Goal: Task Accomplishment & Management: Manage account settings

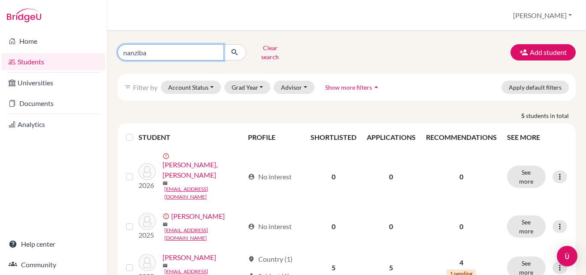
click at [175, 48] on input "nanziba" at bounding box center [171, 52] width 106 height 16
type input "nanzibamorshedur"
click button "submit" at bounding box center [235, 52] width 23 height 16
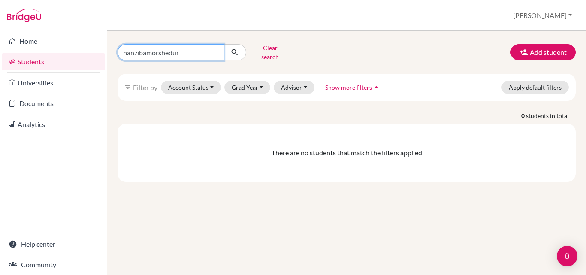
drag, startPoint x: 188, startPoint y: 50, endPoint x: 28, endPoint y: 50, distance: 159.6
click at [28, 50] on div "Home Students Universities Documents Analytics Help center Community Students o…" at bounding box center [293, 137] width 586 height 275
type input "[PERSON_NAME]"
click button "submit" at bounding box center [235, 52] width 23 height 16
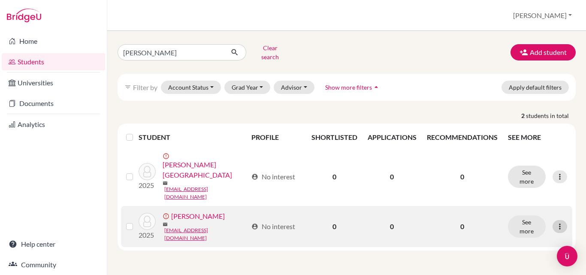
click at [563, 222] on icon at bounding box center [560, 226] width 9 height 9
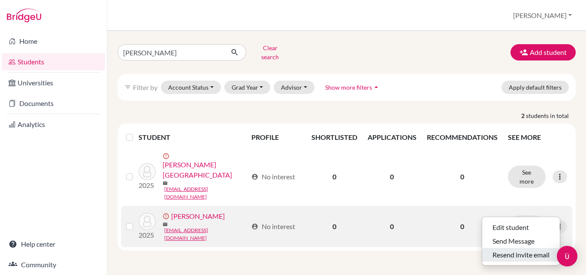
click at [525, 250] on button "Resend invite email" at bounding box center [521, 255] width 78 height 14
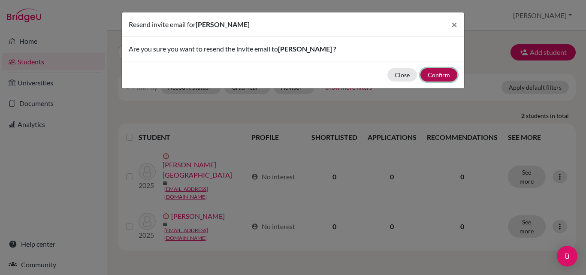
click at [442, 74] on button "Confirm" at bounding box center [439, 74] width 37 height 13
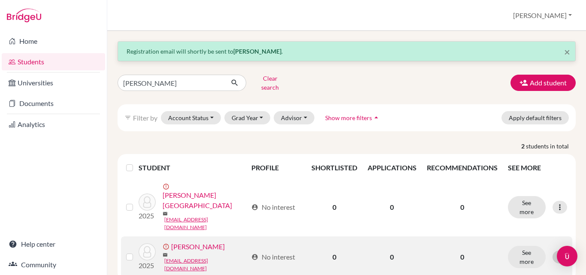
click at [556, 253] on icon at bounding box center [560, 257] width 9 height 9
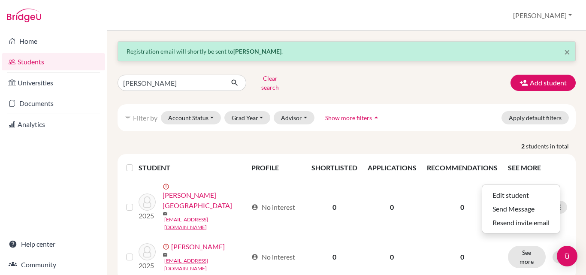
click at [432, 263] on div "× Registration email will shortly be sent to [PERSON_NAME] . [PERSON_NAME] Clea…" at bounding box center [346, 153] width 479 height 244
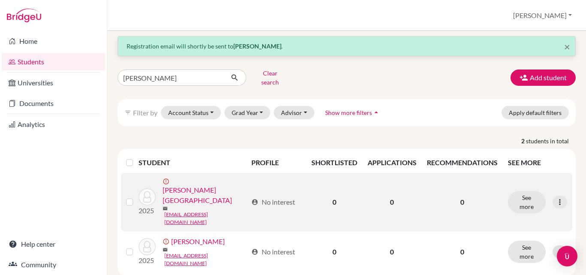
scroll to position [7, 0]
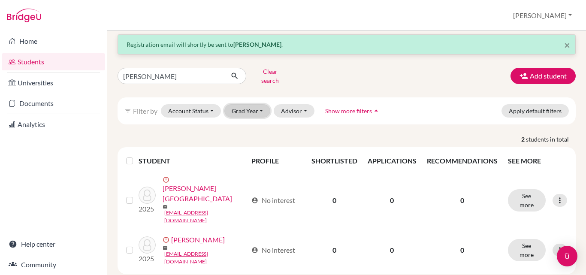
click at [247, 107] on button "Grad Year" at bounding box center [247, 110] width 46 height 13
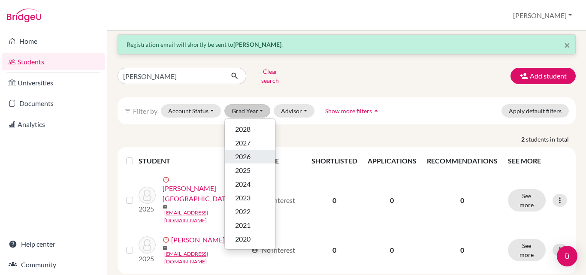
click at [251, 151] on div "2026" at bounding box center [250, 156] width 30 height 10
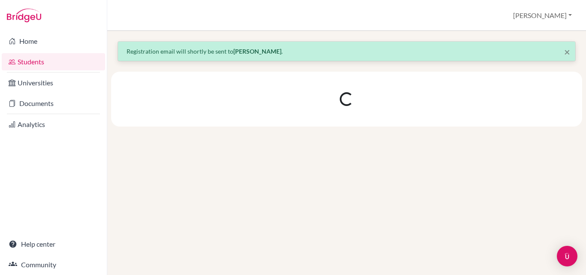
scroll to position [0, 0]
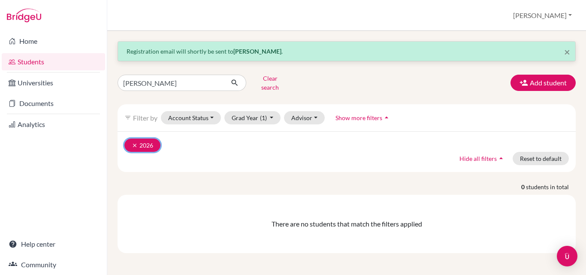
click at [136, 142] on icon "clear" at bounding box center [135, 145] width 6 height 6
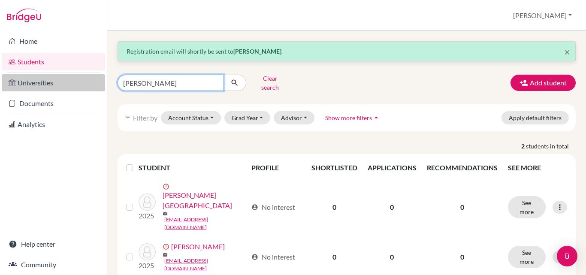
drag, startPoint x: 180, startPoint y: 84, endPoint x: 29, endPoint y: 82, distance: 151.1
click at [29, 82] on div "Home Students Universities Documents Analytics Help center Community Students o…" at bounding box center [293, 137] width 586 height 275
click at [213, 80] on input "[PERSON_NAME]" at bounding box center [171, 83] width 106 height 16
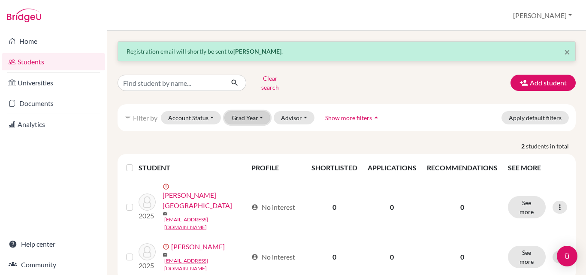
click at [258, 113] on button "Grad Year" at bounding box center [247, 117] width 46 height 13
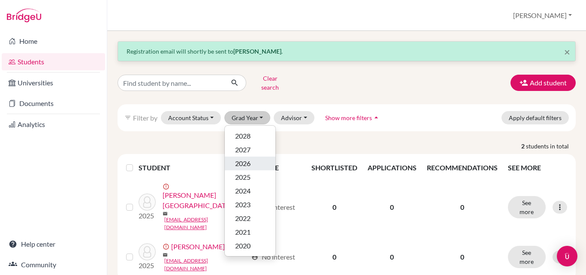
click at [251, 158] on div "2026" at bounding box center [250, 163] width 30 height 10
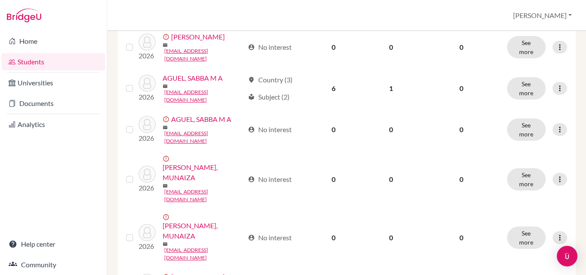
scroll to position [799, 0]
